Goal: Find specific page/section: Find specific page/section

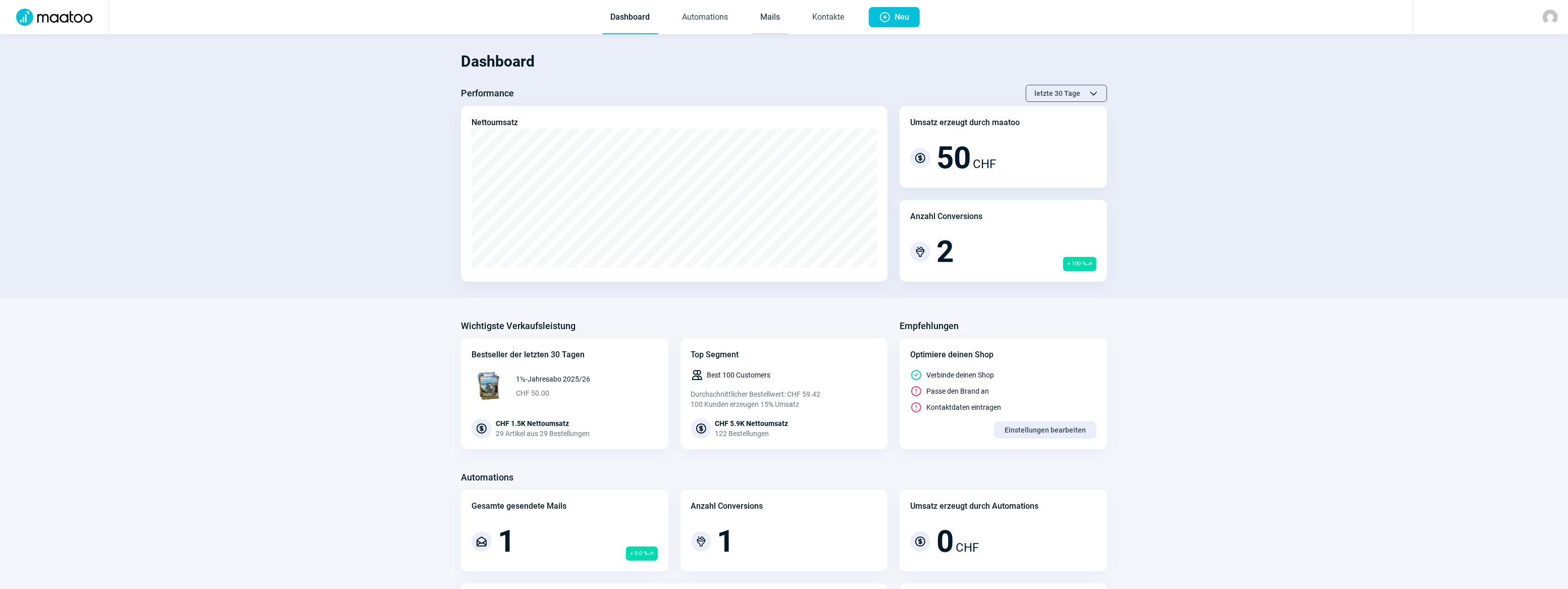
click at [770, 18] on link "Mails" at bounding box center [770, 18] width 36 height 33
